Goal: Submit feedback/report problem

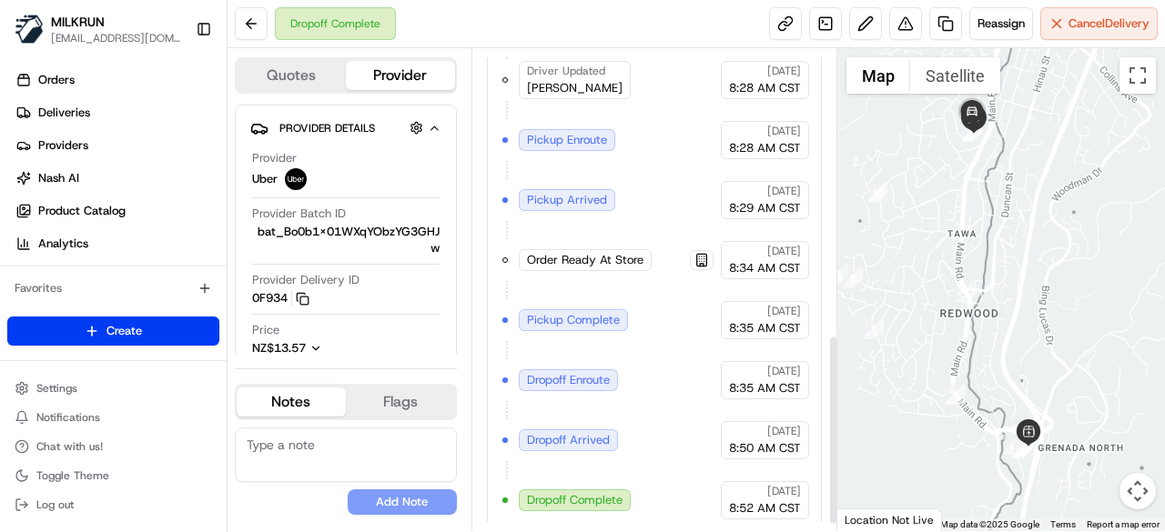
scroll to position [741, 0]
click at [903, 16] on button at bounding box center [905, 23] width 33 height 33
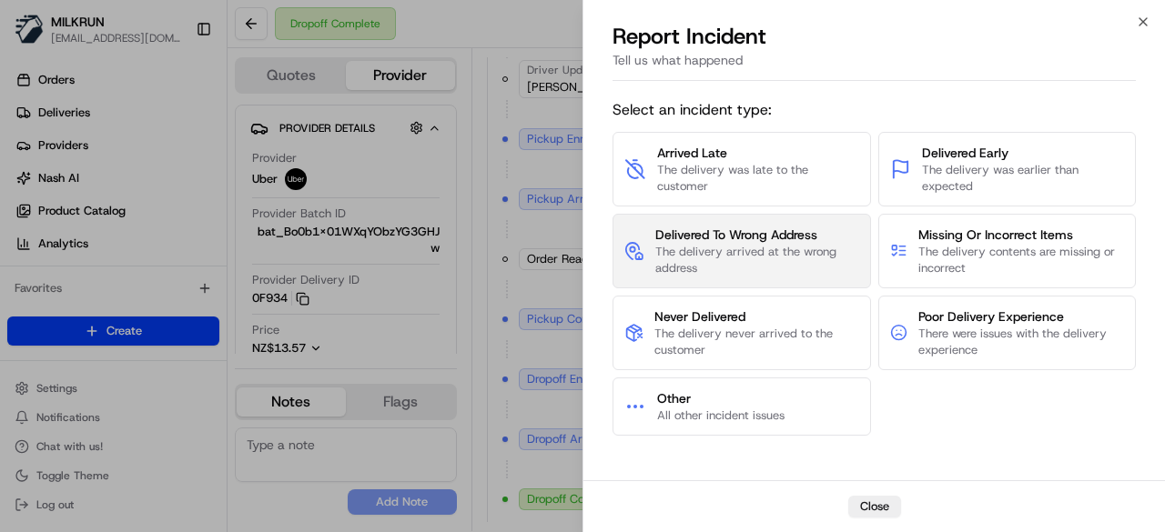
click at [791, 256] on span "The delivery arrived at the wrong address" at bounding box center [757, 260] width 204 height 33
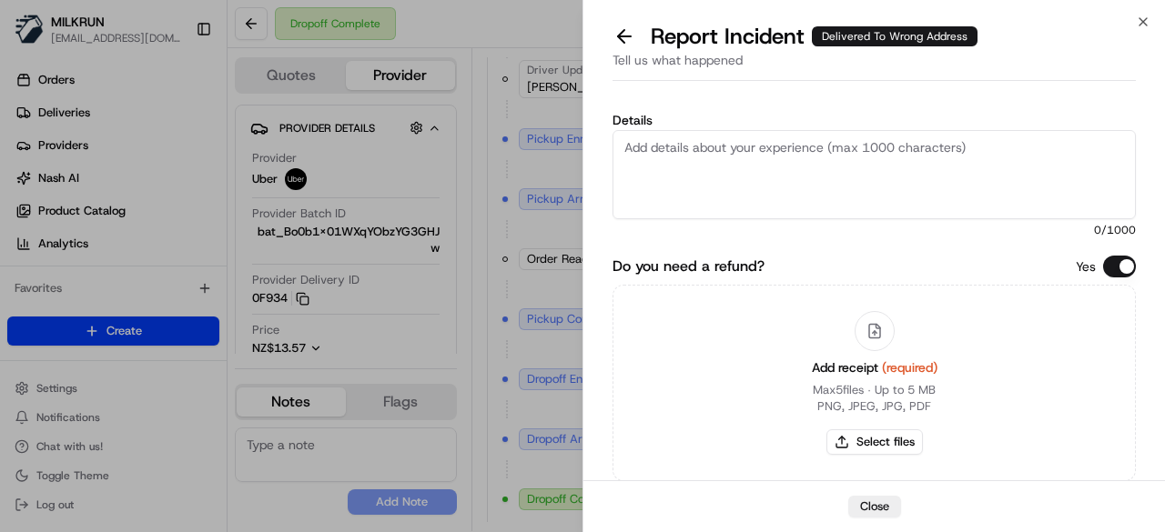
paste textarea "The customer didn't receive the order. As per the photo uploaded by the driver,…"
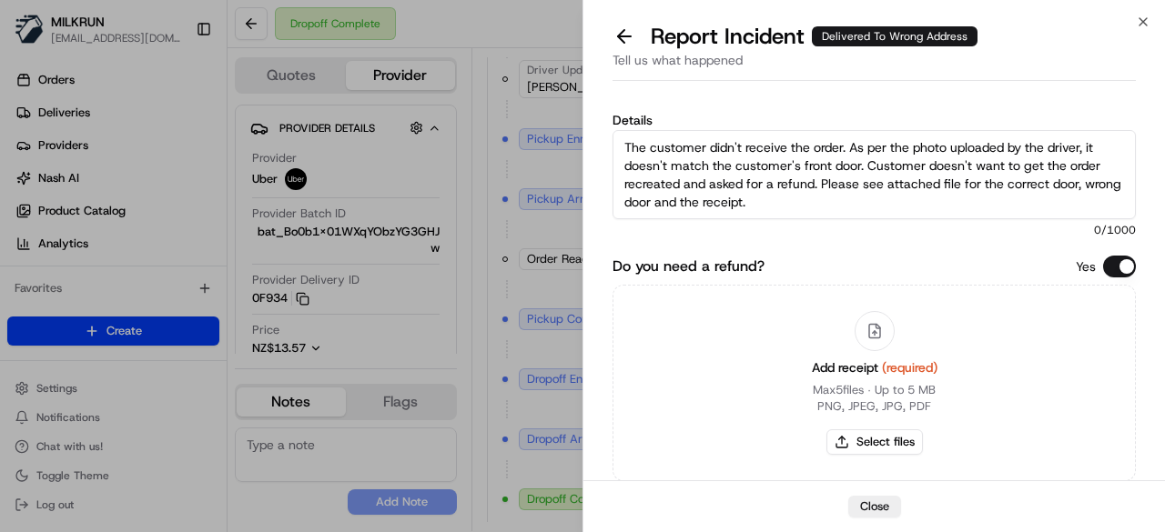
click at [809, 167] on textarea "The customer didn't receive the order. As per the photo uploaded by the driver,…" at bounding box center [873, 174] width 523 height 89
type textarea "The customer didn't receive the order. As per the photo uploaded by the driver,…"
click at [901, 439] on button "Select files" at bounding box center [874, 441] width 96 height 25
type input "C:\fakepath\receipt.pdf"
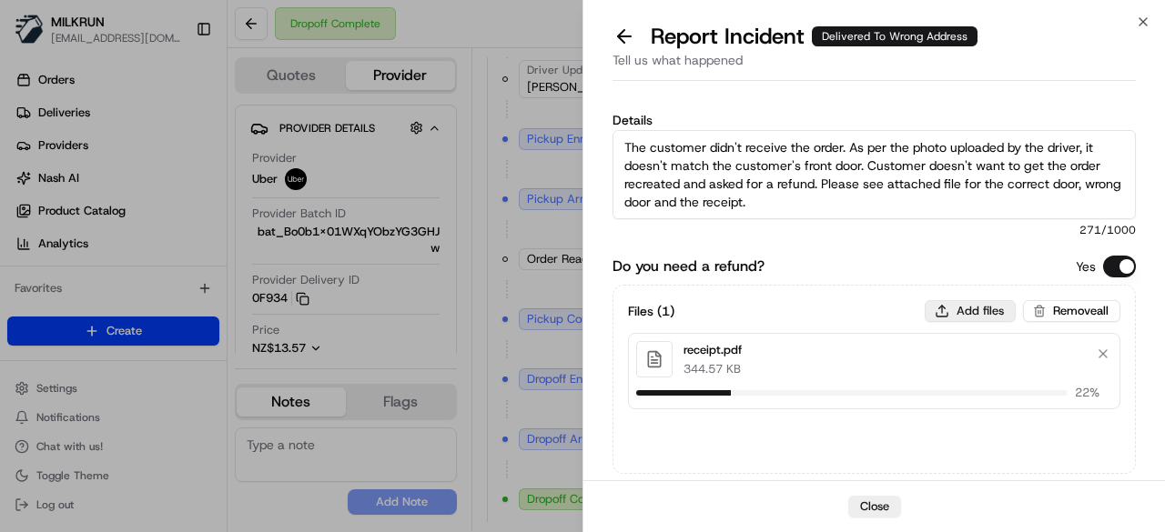
click at [958, 301] on button "Add files" at bounding box center [970, 311] width 91 height 22
type input "C:\fakepath\correct front door.png"
click at [967, 309] on button "Add files" at bounding box center [970, 311] width 91 height 22
type input "C:\fakepath\uploaded by driver.jpeg"
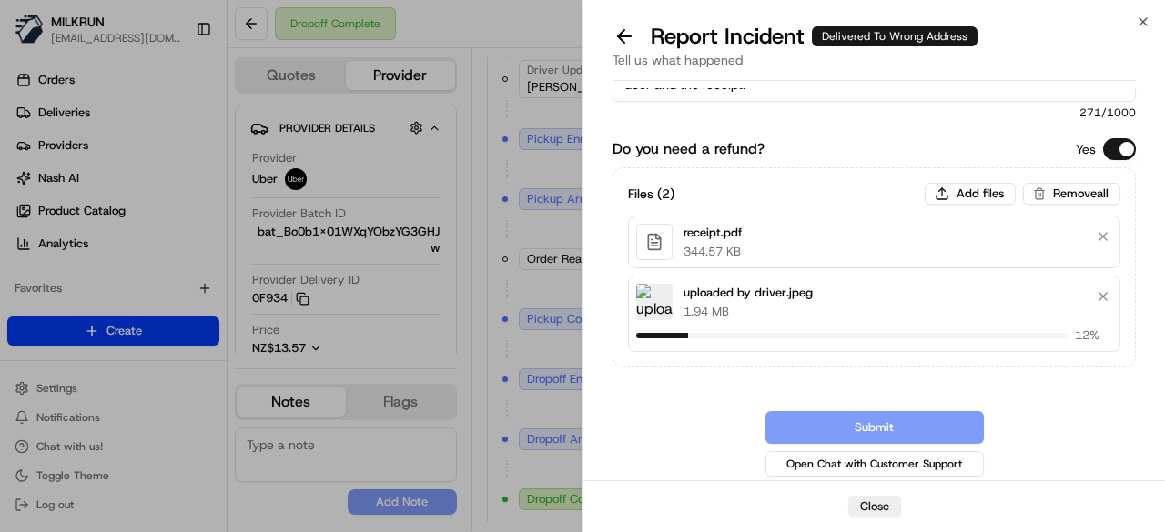
scroll to position [108, 0]
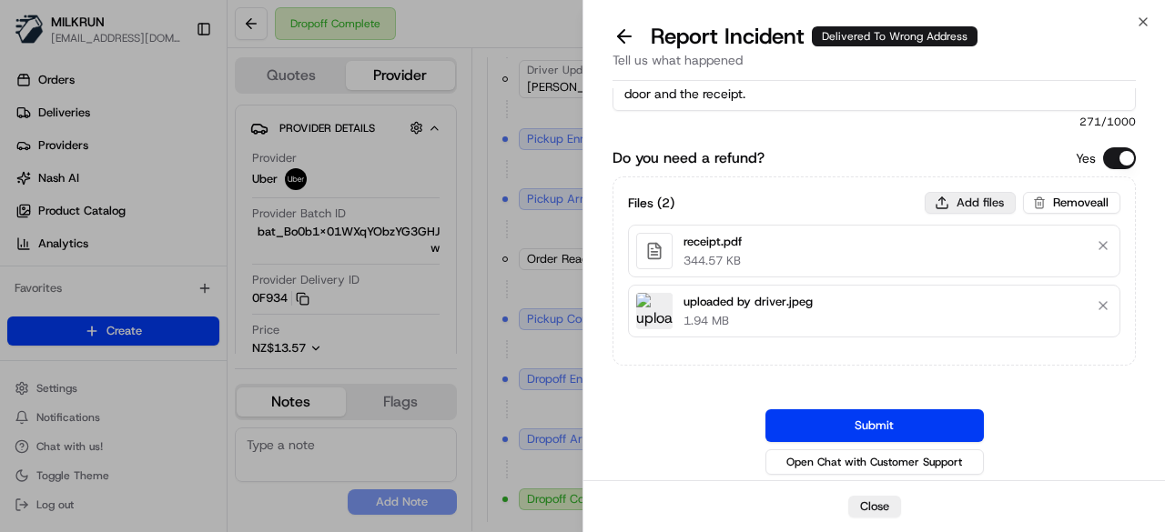
click at [946, 205] on button "Add files" at bounding box center [970, 203] width 91 height 22
type input "C:\fakepath\correct front door.png"
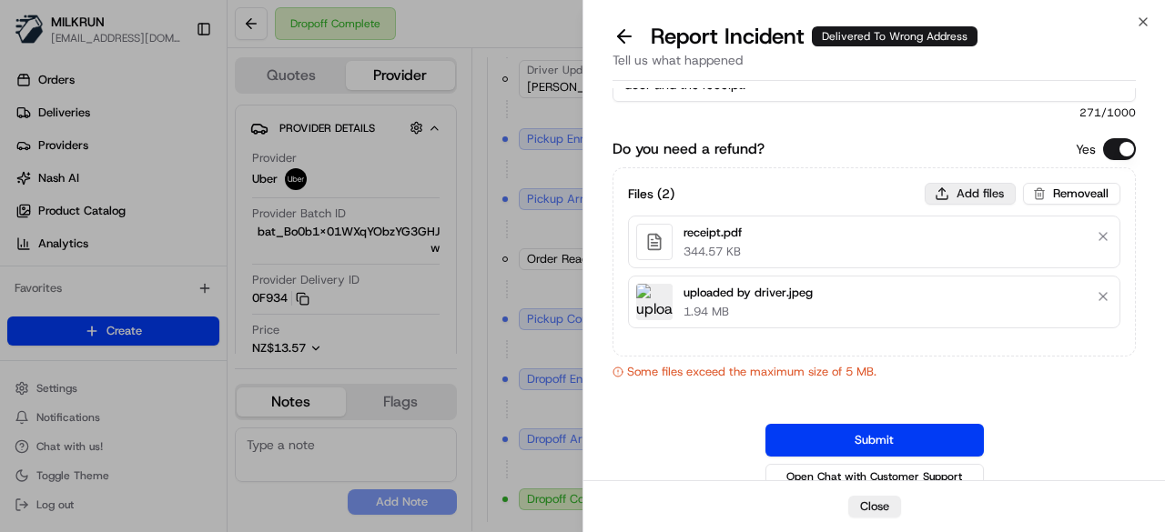
click at [972, 194] on button "Add files" at bounding box center [970, 194] width 91 height 22
type input "C:\fakepath\correct front door.png"
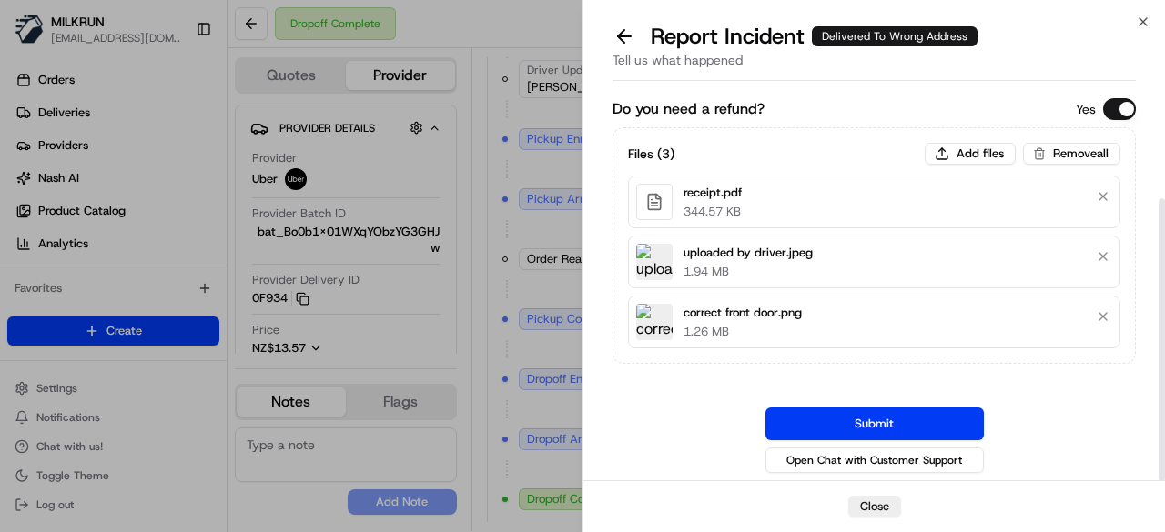
scroll to position [153, 0]
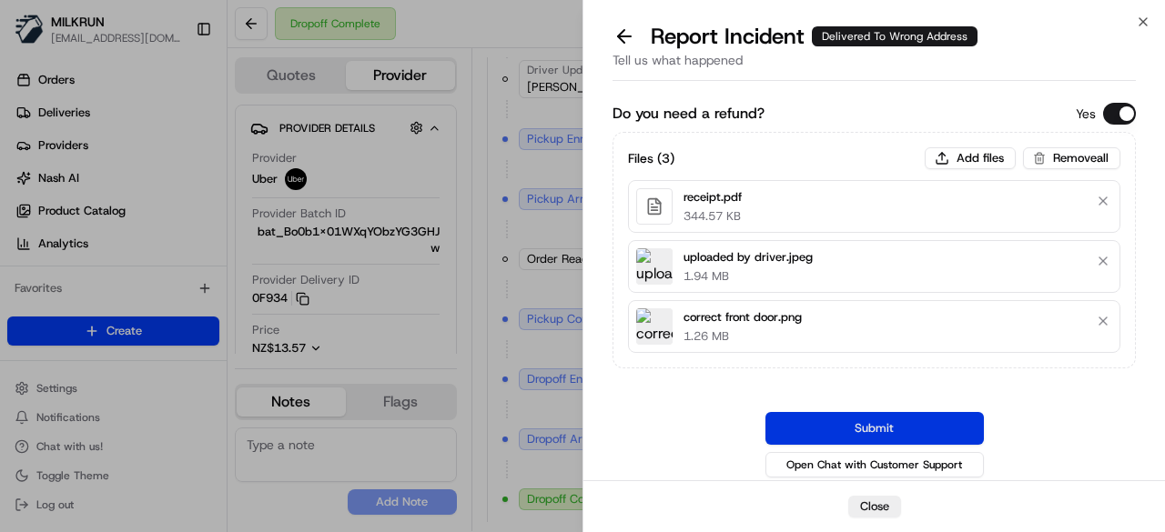
click at [908, 414] on button "Submit" at bounding box center [874, 428] width 218 height 33
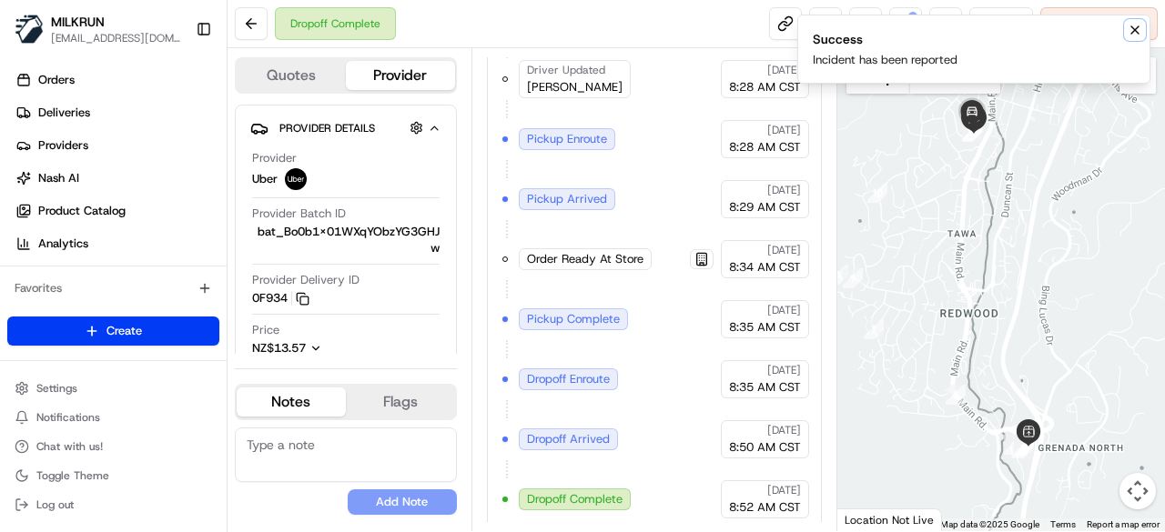
click at [1130, 28] on icon "Notifications (F8)" at bounding box center [1134, 30] width 15 height 15
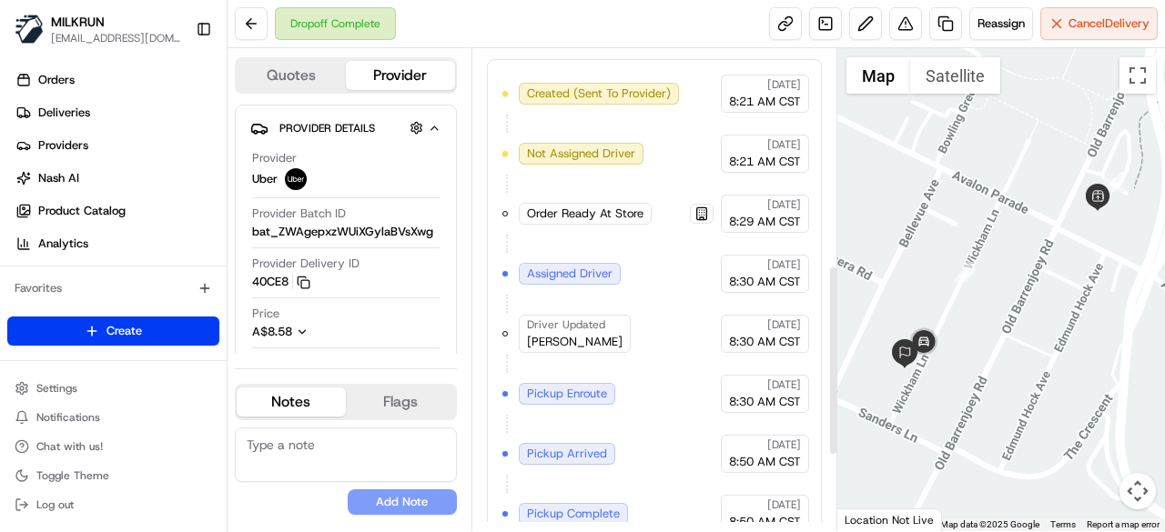
scroll to position [741, 0]
